Goal: Task Accomplishment & Management: Manage account settings

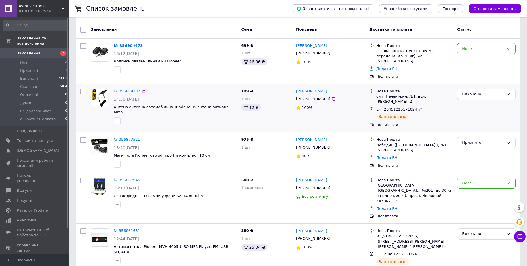
scroll to position [36, 0]
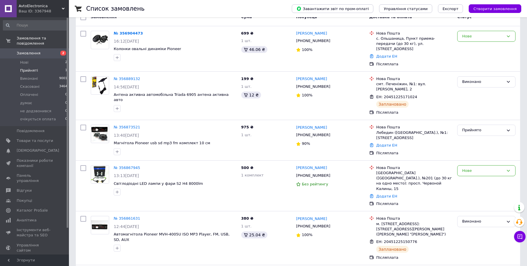
click at [65, 68] on span "1" at bounding box center [66, 70] width 2 height 5
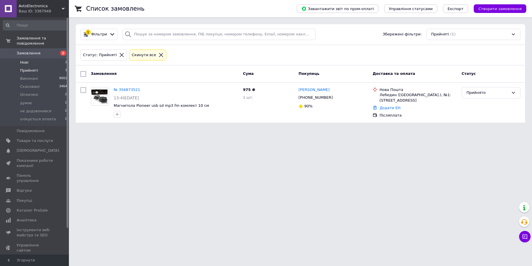
click at [63, 58] on li "Нові 2" at bounding box center [35, 62] width 71 height 8
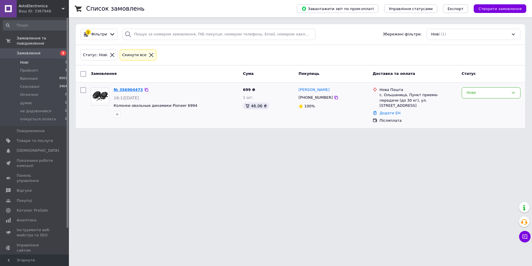
click at [126, 88] on link "№ 356904473" at bounding box center [128, 89] width 29 height 4
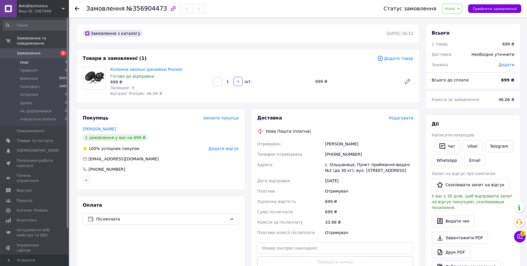
click at [57, 58] on li "Нові 1" at bounding box center [35, 62] width 71 height 8
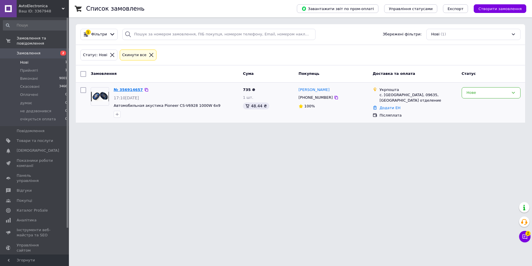
click at [132, 90] on link "№ 356914657" at bounding box center [128, 89] width 29 height 4
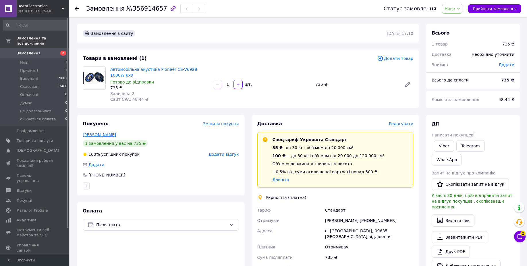
click at [103, 132] on link "Науменко Андрій" at bounding box center [99, 134] width 33 height 5
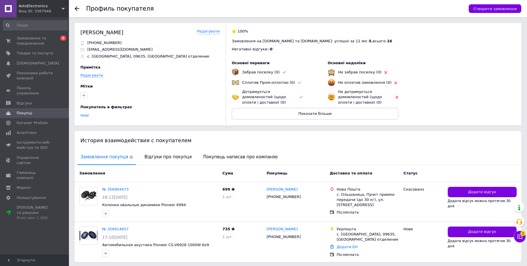
scroll to position [19, 0]
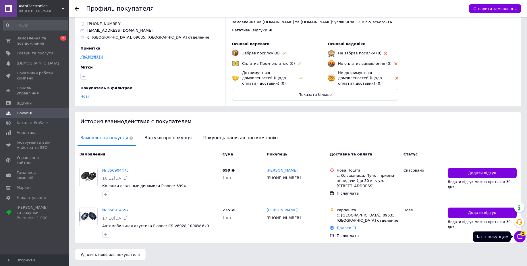
click at [522, 238] on icon at bounding box center [520, 236] width 5 height 5
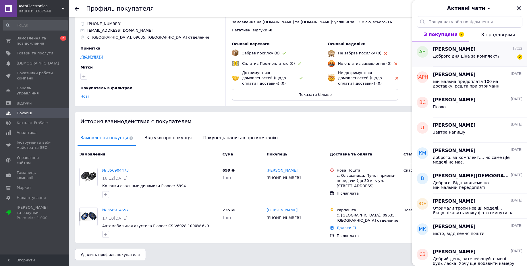
click at [479, 57] on span "Доброго дня ціна за комплект?" at bounding box center [466, 56] width 67 height 5
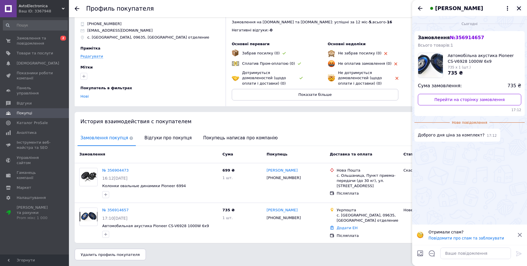
click at [519, 9] on icon "Закрити" at bounding box center [519, 8] width 4 height 4
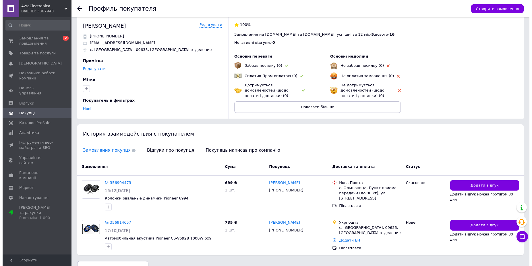
scroll to position [0, 0]
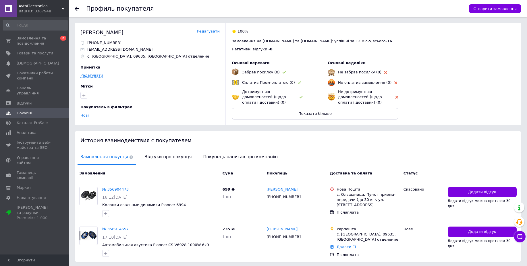
click at [76, 8] on icon at bounding box center [77, 8] width 5 height 5
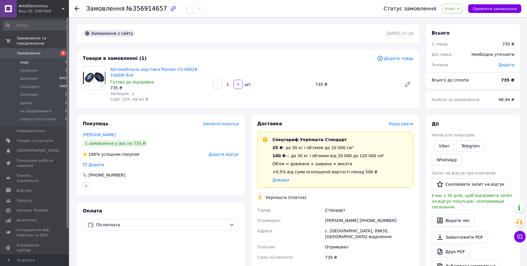
click at [62, 58] on li "Нові 1" at bounding box center [35, 62] width 71 height 8
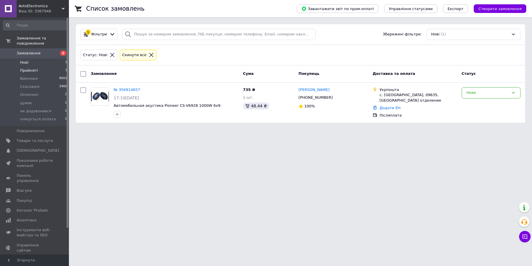
click at [63, 66] on li "Прийняті 1" at bounding box center [35, 70] width 71 height 8
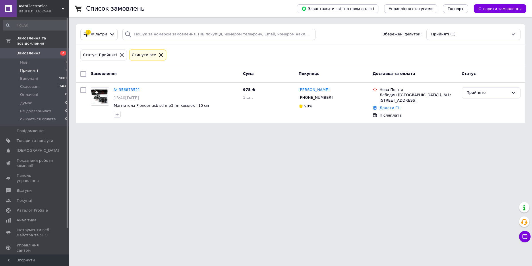
click at [159, 56] on icon at bounding box center [161, 54] width 5 height 5
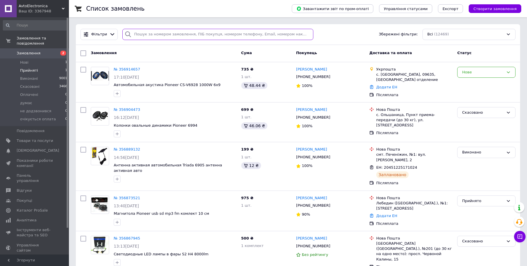
paste input "356202927"
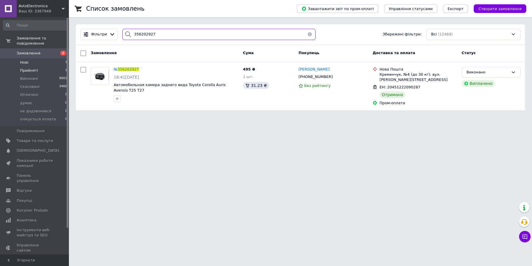
type input "356202927"
click at [64, 58] on li "Нові 1" at bounding box center [35, 62] width 71 height 8
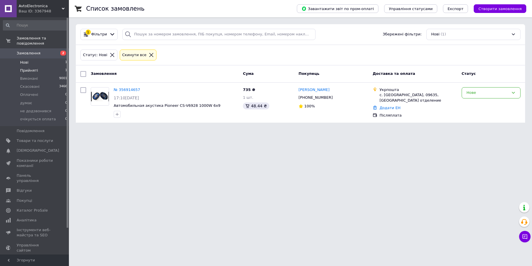
click at [65, 68] on span "1" at bounding box center [66, 70] width 2 height 5
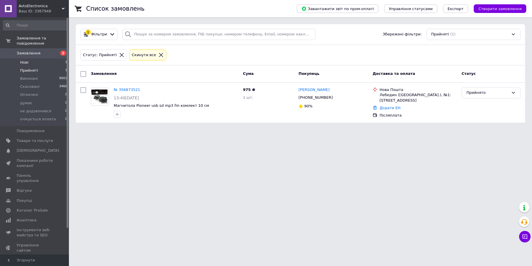
click at [63, 58] on li "Нові 1" at bounding box center [35, 62] width 71 height 8
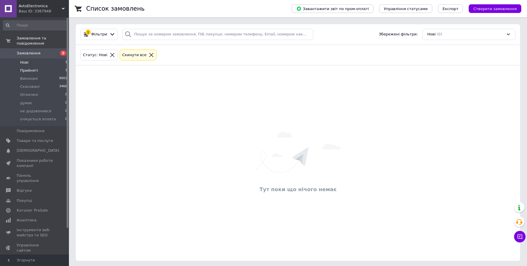
click at [63, 66] on li "Прийняті 1" at bounding box center [35, 70] width 71 height 8
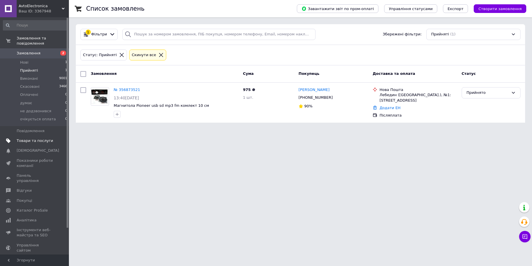
click at [41, 138] on span "Товари та послуги" at bounding box center [35, 140] width 36 height 5
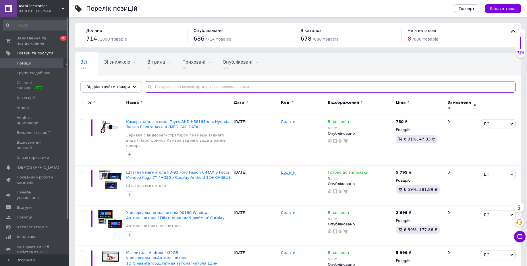
click at [168, 85] on input "text" at bounding box center [330, 86] width 371 height 11
drag, startPoint x: 28, startPoint y: 36, endPoint x: 24, endPoint y: 32, distance: 4.9
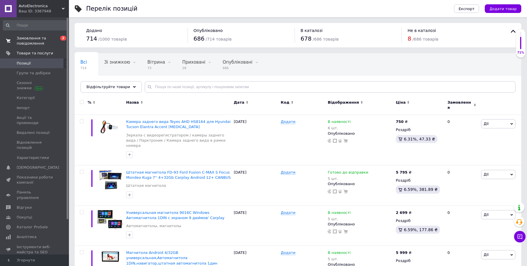
click at [30, 42] on span "Замовлення та повідомлення" at bounding box center [35, 41] width 36 height 10
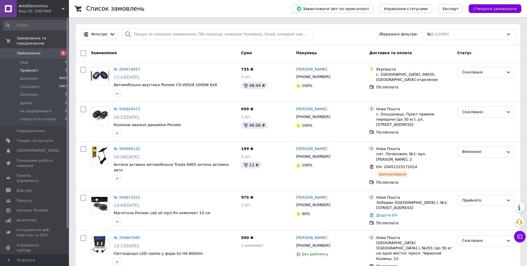
click at [58, 66] on li "Прийняті 1" at bounding box center [35, 70] width 71 height 8
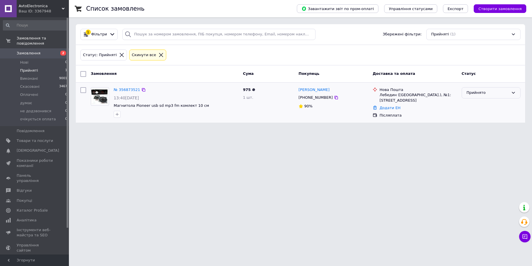
click at [485, 95] on div "Прийнято" at bounding box center [488, 93] width 42 height 6
click at [488, 141] on li "очікується оплата" at bounding box center [491, 142] width 58 height 11
